Goal: Information Seeking & Learning: Learn about a topic

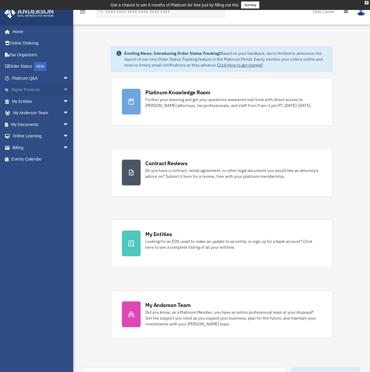
click at [30, 89] on link "Digital Products arrow_drop_down" at bounding box center [41, 90] width 74 height 12
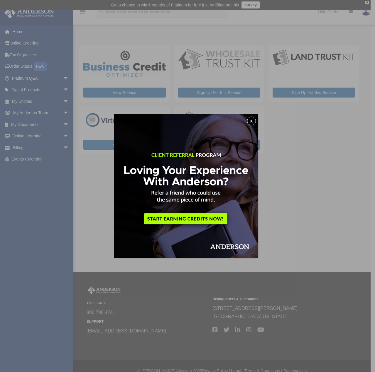
click at [252, 122] on button "x" at bounding box center [251, 121] width 9 height 9
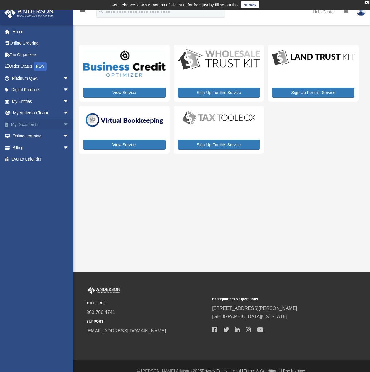
click at [40, 126] on link "My Documents arrow_drop_down" at bounding box center [41, 125] width 74 height 12
click at [63, 126] on span "arrow_drop_down" at bounding box center [69, 125] width 12 height 12
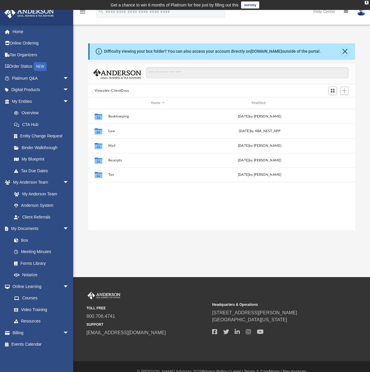
scroll to position [129, 263]
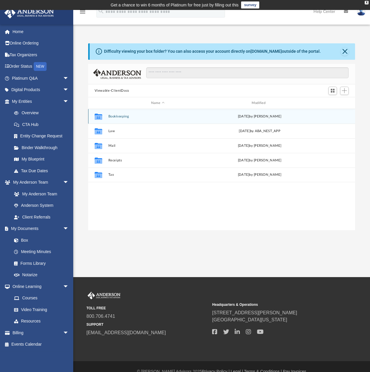
click at [99, 116] on icon "grid" at bounding box center [98, 117] width 8 height 5
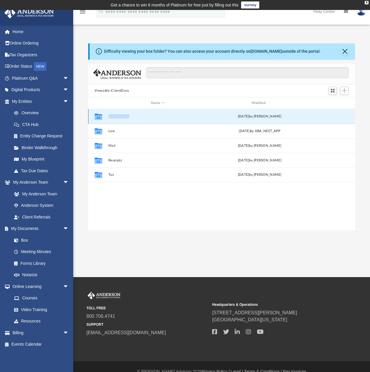
click at [99, 116] on icon "grid" at bounding box center [98, 117] width 8 height 5
click at [152, 117] on button "Bookkeeping" at bounding box center [157, 117] width 99 height 4
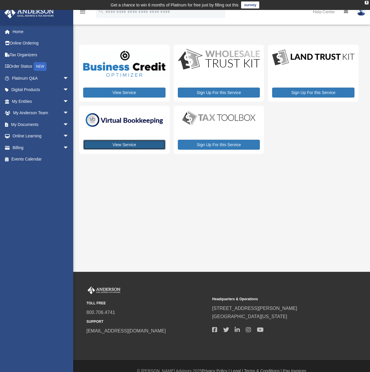
click at [118, 145] on link "View Service" at bounding box center [124, 145] width 82 height 10
click at [63, 77] on span "arrow_drop_down" at bounding box center [69, 78] width 12 height 12
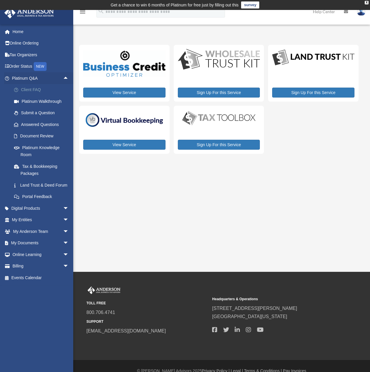
click at [36, 90] on link "Client FAQ" at bounding box center [42, 90] width 69 height 12
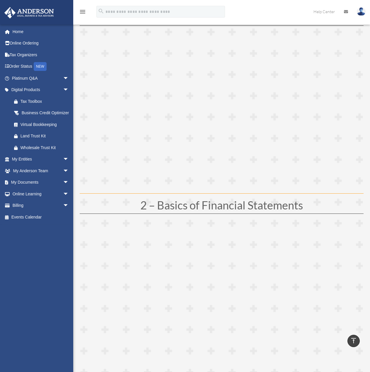
scroll to position [59, 0]
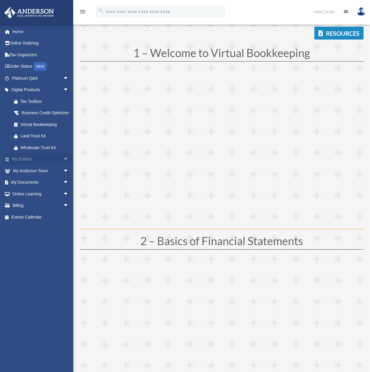
click at [63, 166] on span "arrow_drop_down" at bounding box center [69, 160] width 12 height 12
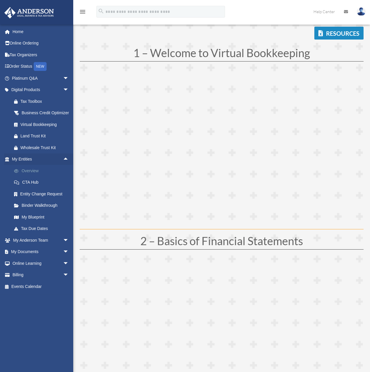
click at [26, 177] on link "Overview" at bounding box center [42, 171] width 69 height 12
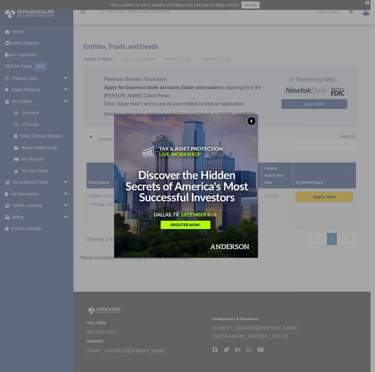
click at [251, 116] on img at bounding box center [186, 186] width 144 height 144
click at [252, 118] on button "x" at bounding box center [251, 121] width 9 height 9
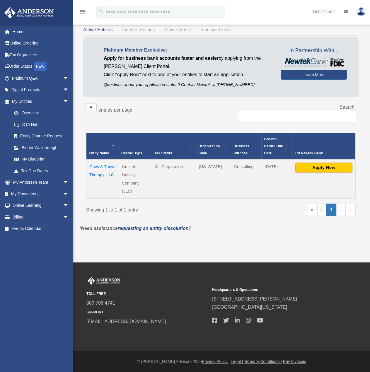
scroll to position [30, 0]
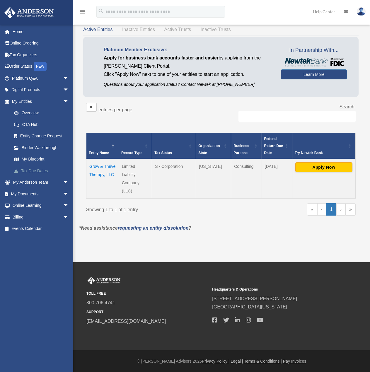
click at [33, 169] on link "Tax Due Dates" at bounding box center [42, 171] width 69 height 12
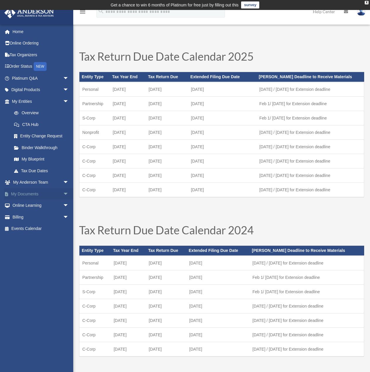
click at [63, 194] on span "arrow_drop_down" at bounding box center [69, 194] width 12 height 12
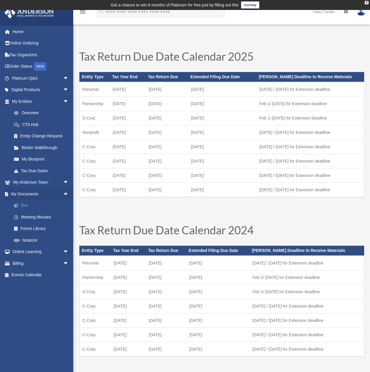
click at [22, 205] on link "Box" at bounding box center [42, 206] width 69 height 12
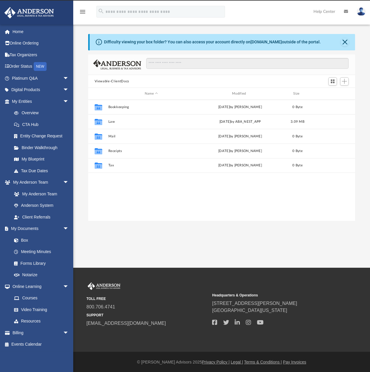
scroll to position [129, 263]
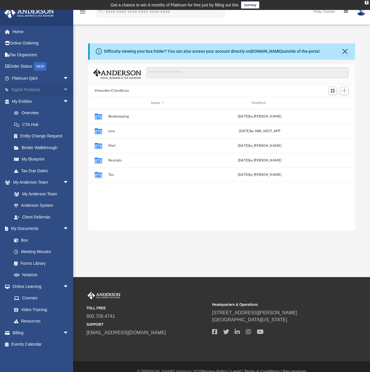
click at [64, 88] on span "arrow_drop_down" at bounding box center [69, 90] width 12 height 12
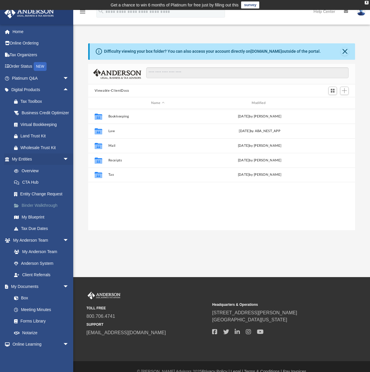
click at [49, 212] on link "Binder Walkthrough" at bounding box center [42, 206] width 69 height 12
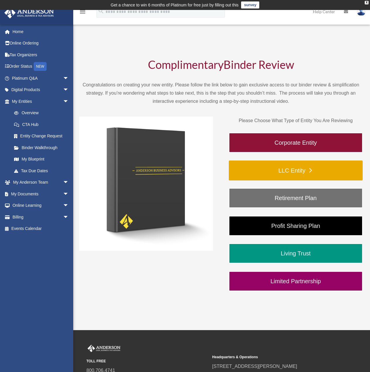
click at [255, 172] on link "LLC Entity" at bounding box center [296, 171] width 134 height 20
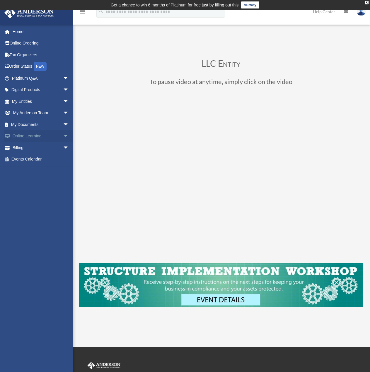
click at [63, 137] on span "arrow_drop_down" at bounding box center [69, 136] width 12 height 12
click at [63, 88] on span "arrow_drop_down" at bounding box center [69, 90] width 12 height 12
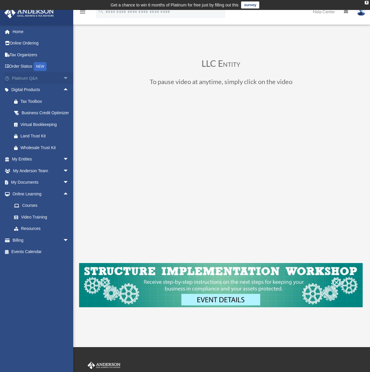
click at [63, 78] on span "arrow_drop_down" at bounding box center [69, 78] width 12 height 12
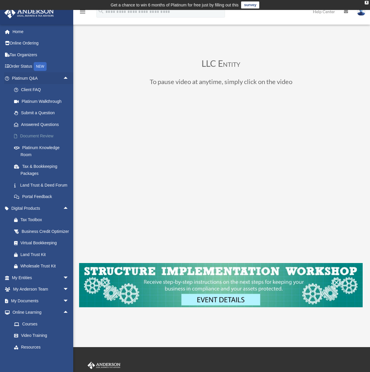
click at [40, 136] on link "Document Review" at bounding box center [42, 136] width 69 height 12
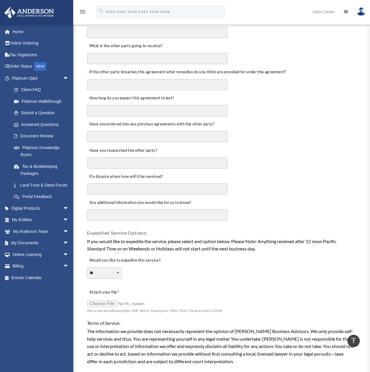
scroll to position [205, 0]
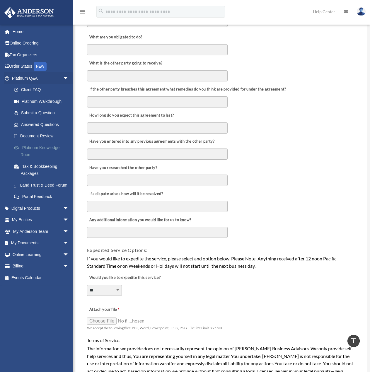
click at [41, 148] on link "Platinum Knowledge Room" at bounding box center [42, 151] width 69 height 19
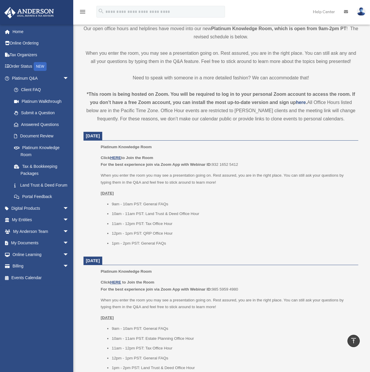
scroll to position [147, 0]
click at [46, 167] on link "Tax & Bookkeeping Packages" at bounding box center [42, 170] width 69 height 19
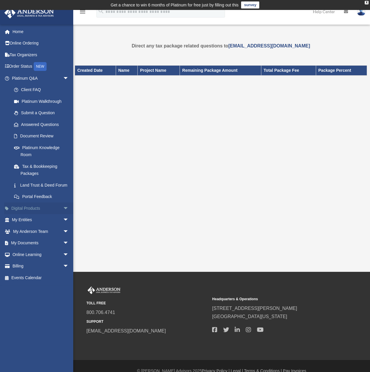
click at [63, 215] on span "arrow_drop_down" at bounding box center [69, 209] width 12 height 12
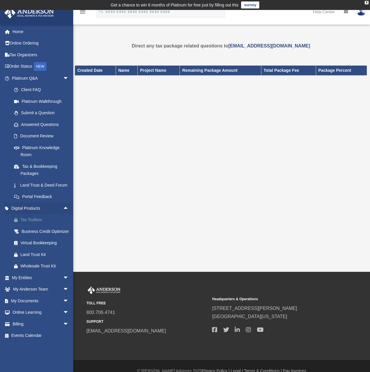
click at [38, 224] on div "Tax Toolbox" at bounding box center [46, 219] width 50 height 7
click at [41, 259] on div "Land Trust Kit" at bounding box center [46, 254] width 50 height 7
click at [63, 284] on span "arrow_drop_down" at bounding box center [69, 278] width 12 height 12
click at [63, 284] on span "arrow_drop_up" at bounding box center [69, 278] width 12 height 12
click at [63, 296] on span "arrow_drop_down" at bounding box center [69, 290] width 12 height 12
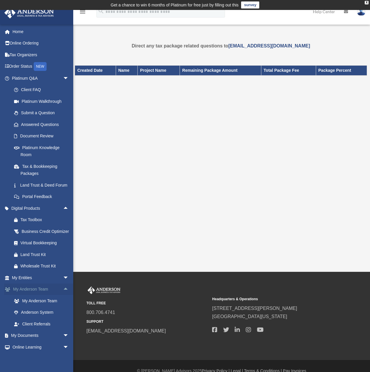
click at [63, 296] on span "arrow_drop_up" at bounding box center [69, 290] width 12 height 12
click at [63, 307] on span "arrow_drop_down" at bounding box center [69, 301] width 12 height 12
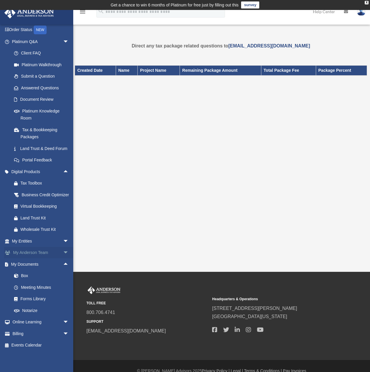
scroll to position [51, 0]
click at [28, 105] on link "Platinum Knowledge Room" at bounding box center [42, 114] width 69 height 19
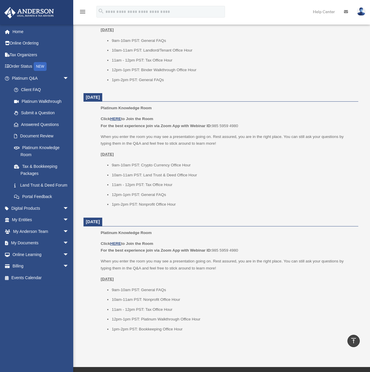
scroll to position [567, 0]
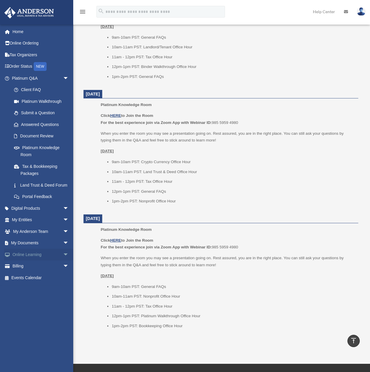
click at [63, 260] on span "arrow_drop_down" at bounding box center [69, 255] width 12 height 12
click at [29, 272] on link "Courses" at bounding box center [42, 267] width 69 height 12
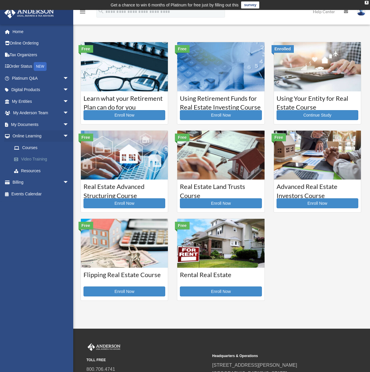
click at [37, 161] on link "Video Training" at bounding box center [42, 160] width 69 height 12
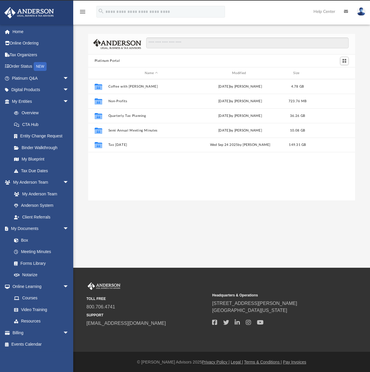
scroll to position [129, 263]
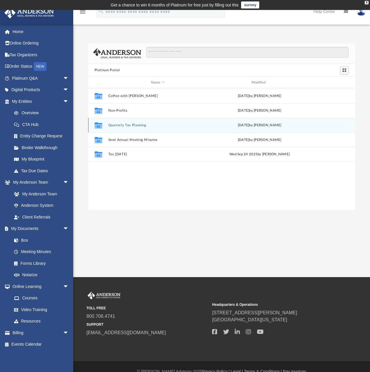
click at [118, 126] on button "Quarterly Tax Planning" at bounding box center [157, 125] width 99 height 4
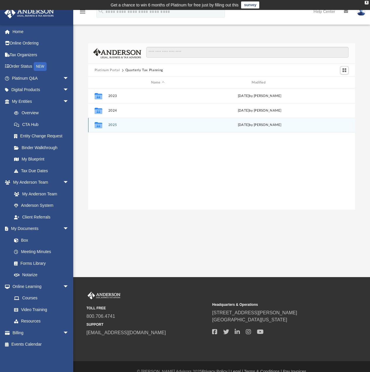
click at [118, 127] on button "2025" at bounding box center [157, 125] width 99 height 4
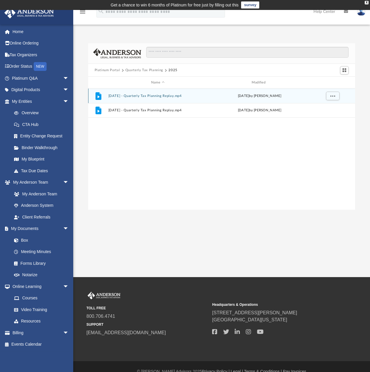
click at [140, 97] on button "[DATE] - Quarterly Tax Planning Replay.mp4" at bounding box center [157, 96] width 99 height 4
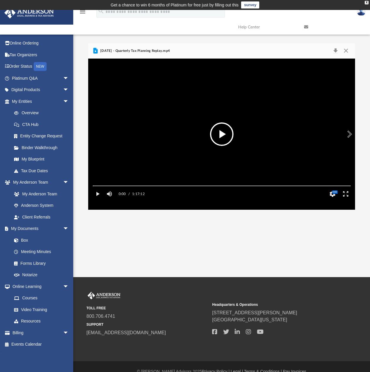
click at [224, 133] on button "File preview" at bounding box center [221, 134] width 23 height 23
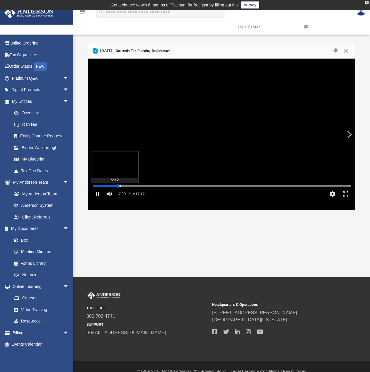
click at [114, 188] on div "Media Slider" at bounding box center [221, 186] width 267 height 5
click at [115, 194] on div "Autoplay Disabled Speed Normal Quality Auto Subtitles/CC Off Audio Autoplay Dis…" at bounding box center [221, 134] width 267 height 151
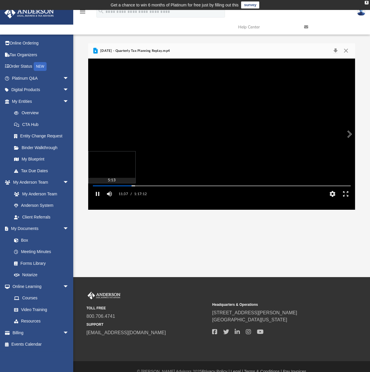
click at [110, 194] on div "Autoplay Disabled Speed Normal Quality Auto Subtitles/CC Off Audio Autoplay Dis…" at bounding box center [221, 134] width 267 height 151
click at [98, 200] on button "Pause" at bounding box center [97, 194] width 13 height 12
click at [221, 137] on button "File preview" at bounding box center [221, 134] width 23 height 23
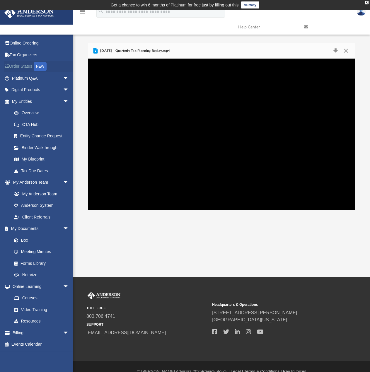
click at [22, 67] on link "Order Status NEW" at bounding box center [41, 67] width 74 height 12
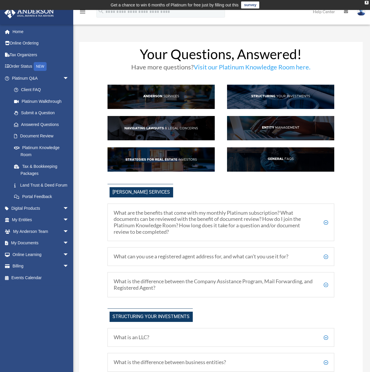
click at [182, 159] on img at bounding box center [161, 160] width 107 height 24
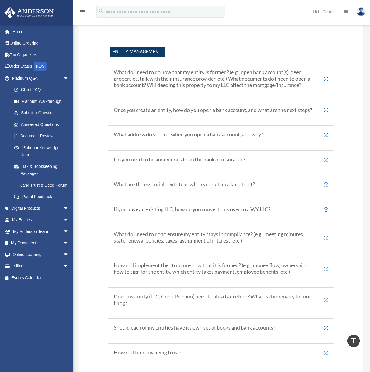
scroll to position [596, 0]
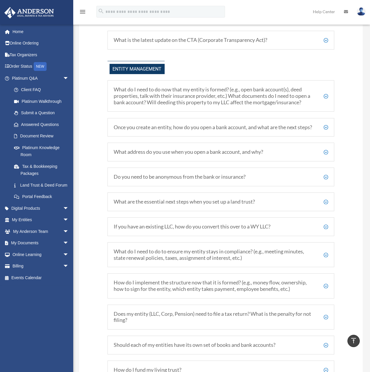
click at [326, 96] on h5 "What do I need to do now that my entity is formed? (e.g., open bank account(s),…" at bounding box center [221, 96] width 215 height 19
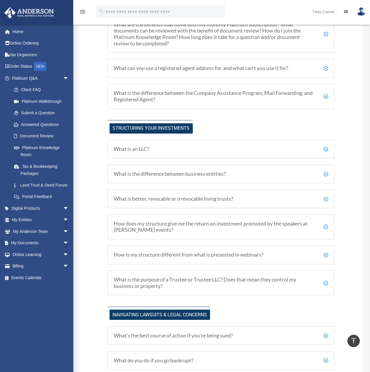
scroll to position [186, 0]
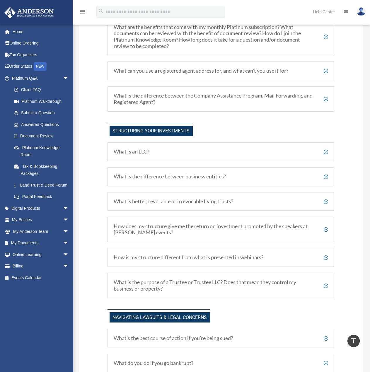
click at [327, 149] on h5 "What is an LLC?" at bounding box center [221, 152] width 215 height 6
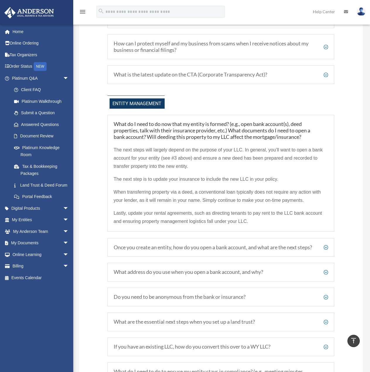
scroll to position [655, 0]
